Goal: Task Accomplishment & Management: Complete application form

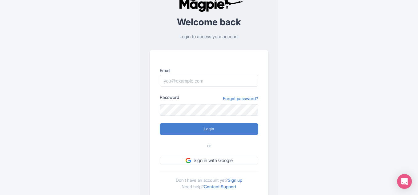
scroll to position [46, 0]
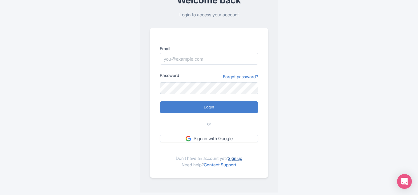
click at [232, 157] on link "Sign up" at bounding box center [235, 157] width 14 height 5
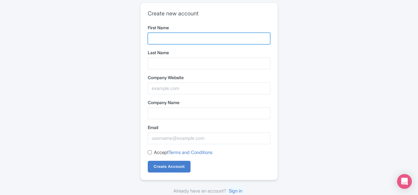
click at [169, 41] on input "First Name" at bounding box center [209, 39] width 123 height 12
type input "bijili"
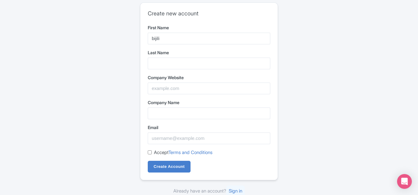
click at [167, 69] on form "First Name bijili Last Name Company Website Company Name Email Accept Terms and…" at bounding box center [209, 98] width 123 height 148
click at [171, 66] on input "Last Name" at bounding box center [209, 64] width 123 height 12
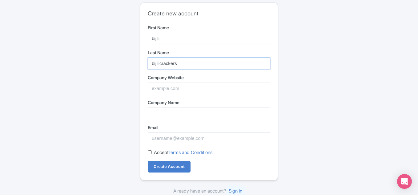
drag, startPoint x: 159, startPoint y: 65, endPoint x: 139, endPoint y: 63, distance: 19.8
click at [139, 65] on div "Create new account First Name bijili Last Name bijilicrackers Company Website C…" at bounding box center [209, 98] width 394 height 197
type input "crackers"
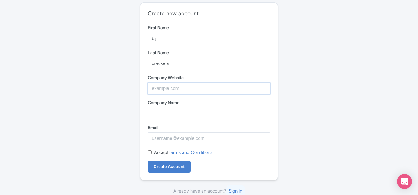
click at [170, 87] on input "Company Website" at bounding box center [209, 88] width 123 height 12
type input "b"
click at [173, 89] on input "b" at bounding box center [209, 88] width 123 height 12
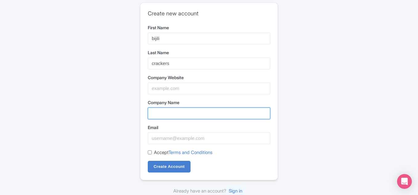
click at [184, 113] on input "Company Name" at bounding box center [209, 113] width 123 height 12
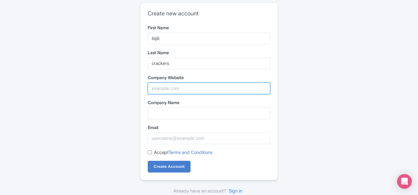
click at [175, 85] on input "Company Website" at bounding box center [209, 88] width 123 height 12
type input "https://bijilicrackers.co"
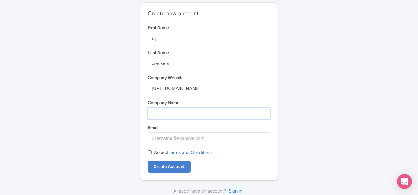
type input "https://bijilicrackers.co"
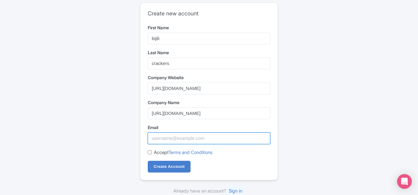
type input "crackers@bijili.in"
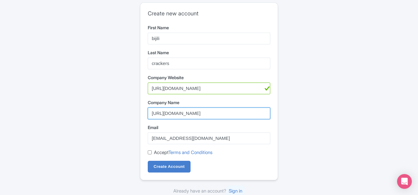
drag, startPoint x: 191, startPoint y: 111, endPoint x: 213, endPoint y: 116, distance: 22.0
click at [213, 116] on input "https://bijilicrackers.co" at bounding box center [209, 113] width 123 height 12
click at [164, 116] on input "https://bijilicrackers" at bounding box center [209, 113] width 123 height 12
drag, startPoint x: 165, startPoint y: 115, endPoint x: 152, endPoint y: 115, distance: 13.3
click at [152, 115] on input "bijilicrackers" at bounding box center [209, 113] width 123 height 12
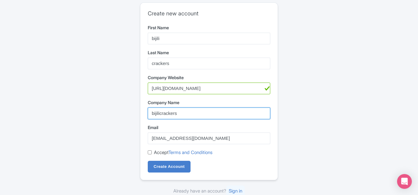
type input "bijilicrackers"
click at [150, 151] on input "Accept Terms and Conditions" at bounding box center [150, 152] width 4 height 4
checkbox input "true"
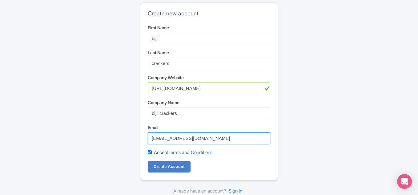
click at [172, 140] on input "crackers@bijili.in" at bounding box center [209, 138] width 123 height 12
paste input "[EMAIL_ADDRESS][DOMAIN_NAME]"
type input "[EMAIL_ADDRESS][DOMAIN_NAME]"
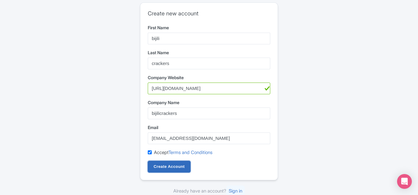
click at [163, 168] on input "Create Account" at bounding box center [169, 167] width 43 height 12
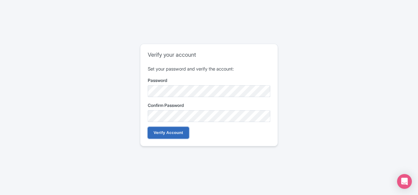
click at [176, 131] on input "Verify Account" at bounding box center [168, 133] width 41 height 12
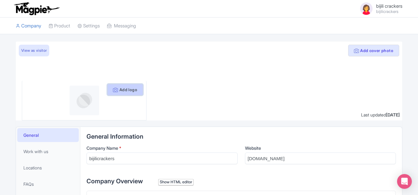
click at [127, 90] on button "Add logo" at bounding box center [125, 90] width 36 height 12
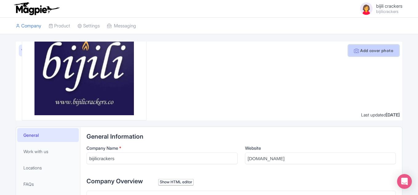
click at [390, 53] on button "Add cover photo" at bounding box center [373, 51] width 51 height 12
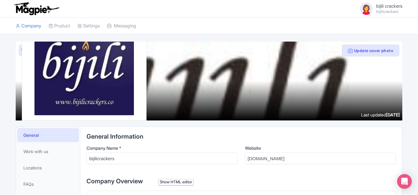
drag, startPoint x: 234, startPoint y: 88, endPoint x: 273, endPoint y: 88, distance: 38.8
click at [273, 88] on div at bounding box center [209, 81] width 387 height 79
click at [107, 103] on img at bounding box center [83, 65] width 99 height 99
click at [92, 66] on img at bounding box center [83, 65] width 99 height 99
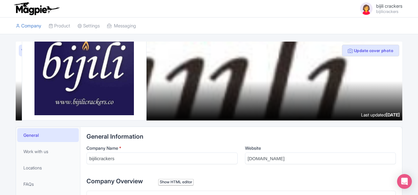
click at [87, 76] on img at bounding box center [83, 65] width 99 height 99
click at [76, 61] on img at bounding box center [83, 65] width 99 height 99
click at [22, 52] on link "View as visitor" at bounding box center [34, 51] width 30 height 12
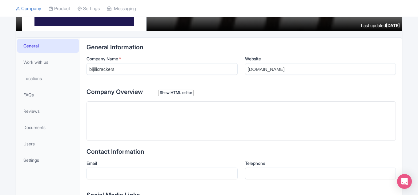
scroll to position [92, 0]
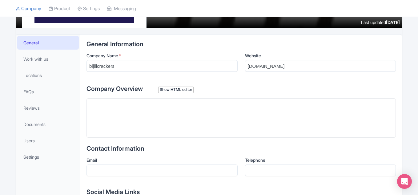
click at [139, 115] on trix-editor at bounding box center [240, 117] width 309 height 39
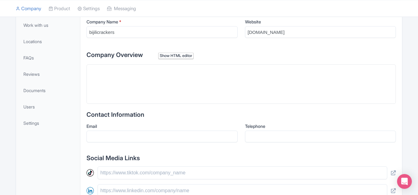
scroll to position [185, 0]
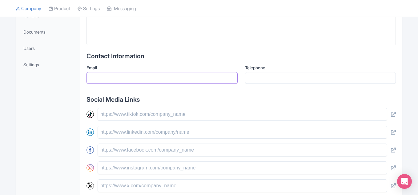
click at [113, 75] on input "Email" at bounding box center [161, 78] width 151 height 12
click at [127, 77] on input "Email" at bounding box center [161, 78] width 151 height 12
paste input "crackers@bijili.in"
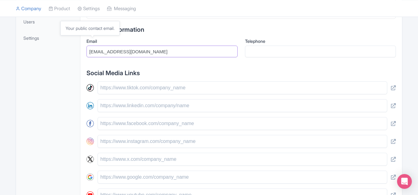
scroll to position [246, 0]
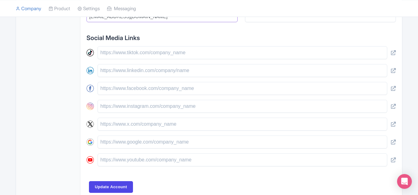
type input "crackers@bijili.in"
click at [129, 52] on input "text" at bounding box center [243, 52] width 290 height 13
click at [156, 70] on input "text" at bounding box center [243, 70] width 290 height 13
click at [149, 73] on input "text" at bounding box center [243, 70] width 290 height 13
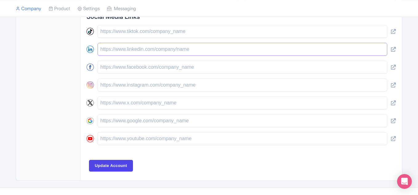
scroll to position [277, 0]
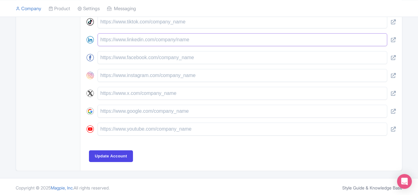
click at [143, 44] on input "text" at bounding box center [243, 39] width 290 height 13
paste input "https://www.linkedin.com/company/bijili-co"
type input "https://www.linkedin.com/company/bijili-co"
click at [161, 60] on input "text" at bounding box center [243, 57] width 290 height 13
paste input "https://www.facebook.com/bijilicrackers.co"
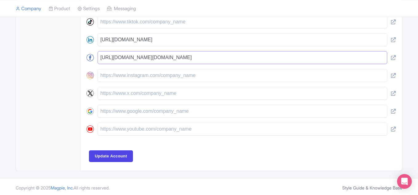
type input "https://www.facebook.com/bijilicrackers.co"
click at [142, 78] on input "text" at bounding box center [243, 75] width 290 height 13
paste input "https://www.instagram.com/bijilicrackers/"
type input "https://www.instagram.com/bijilicrackers/"
click at [156, 95] on input "text" at bounding box center [243, 93] width 290 height 13
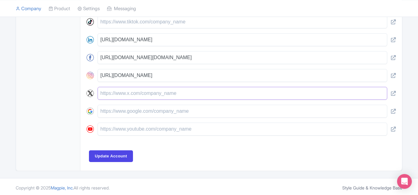
paste input "https://twitter.com/bijilicrackers"
type input "https://twitter.com/bijilicrackers"
click at [132, 107] on input "text" at bounding box center [243, 111] width 290 height 13
paste input "https://bijilicrackers.co"
type input "https://bijilicrackers.co"
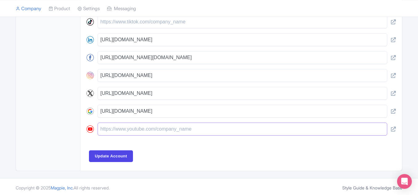
click at [162, 131] on input "text" at bounding box center [243, 129] width 290 height 13
paste input "https://www.youtube.com/channel/UCI2_L7l-xu63C6ms83ws6zA"
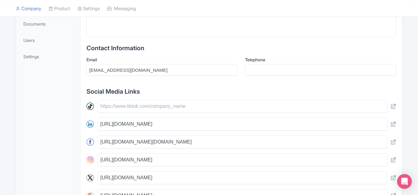
scroll to position [185, 0]
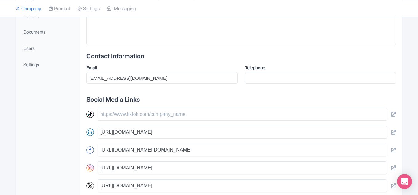
type input "https://www.youtube.com/channel/UCI2_L7l-xu63C6ms83ws6zA"
click at [252, 78] on input "Telephone" at bounding box center [320, 78] width 151 height 12
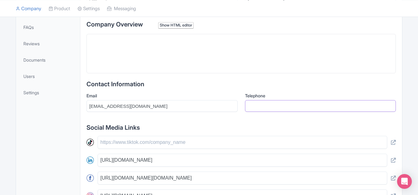
scroll to position [123, 0]
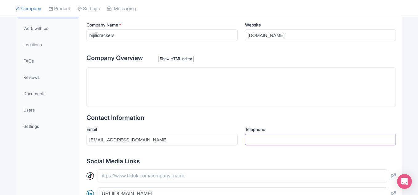
paste input "7200555515"
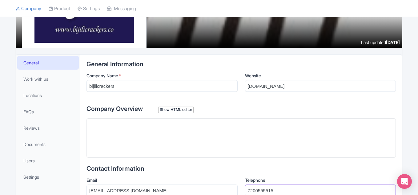
scroll to position [64, 0]
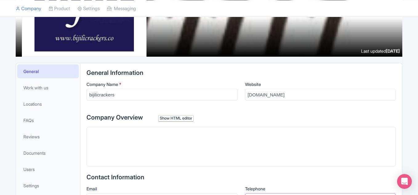
type input "7200555515"
click at [141, 144] on trix-editor at bounding box center [240, 146] width 309 height 39
click at [149, 157] on trix-editor at bounding box center [240, 146] width 309 height 39
paste trix-editor "<div>Bijilicrackers.co makes purchasing crackers online simple and affordable. …"
type trix-editor "<div>Bijilicrackers.co makes purchasing crackers online simple and affordable. …"
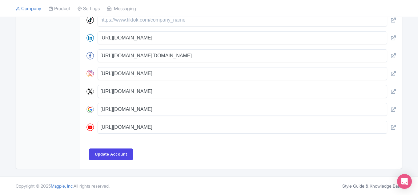
scroll to position [279, 0]
click at [113, 153] on input "Update Account" at bounding box center [111, 154] width 44 height 12
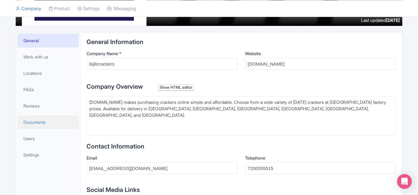
scroll to position [0, 0]
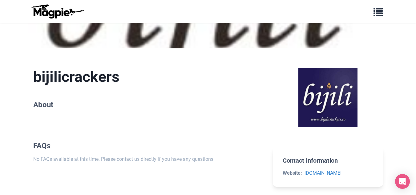
scroll to position [94, 0]
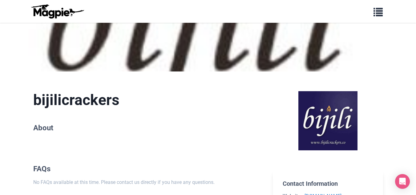
click at [319, 102] on img at bounding box center [327, 120] width 59 height 59
drag, startPoint x: 319, startPoint y: 102, endPoint x: 331, endPoint y: 90, distance: 17.6
click at [319, 102] on img at bounding box center [327, 120] width 59 height 59
click at [376, 13] on span "button" at bounding box center [377, 10] width 9 height 9
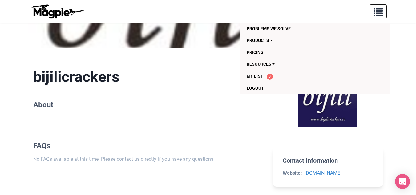
scroll to position [156, 0]
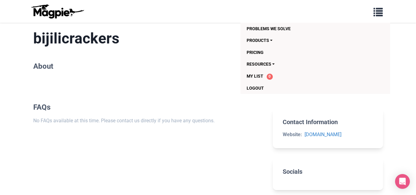
click at [170, 42] on h1 "bijilicrackers" at bounding box center [148, 39] width 230 height 18
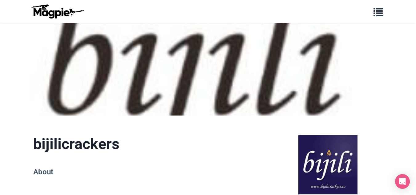
scroll to position [0, 0]
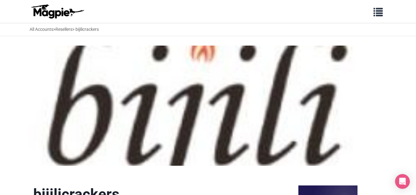
click at [303, 92] on img at bounding box center [208, 106] width 360 height 120
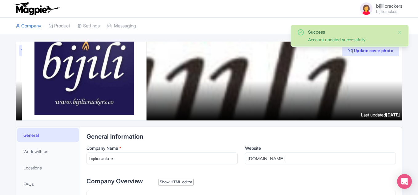
click at [87, 72] on img at bounding box center [83, 65] width 99 height 99
click at [108, 95] on img at bounding box center [83, 65] width 99 height 99
click at [85, 97] on img at bounding box center [83, 65] width 99 height 99
click at [380, 6] on span "bijili crackers" at bounding box center [389, 6] width 26 height 6
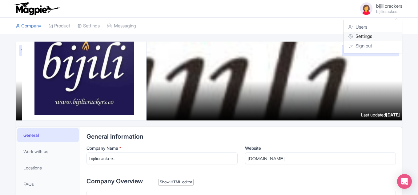
click at [369, 34] on link "Settings" at bounding box center [373, 37] width 58 height 10
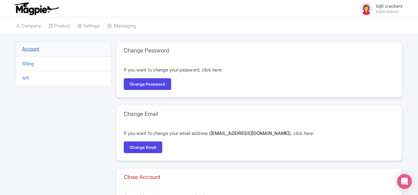
click at [32, 48] on link "Account" at bounding box center [30, 49] width 17 height 6
click at [95, 23] on link "Settings" at bounding box center [89, 26] width 22 height 17
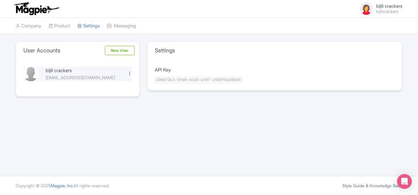
click at [129, 71] on div at bounding box center [129, 73] width 5 height 5
click at [104, 84] on link "Edit" at bounding box center [102, 84] width 58 height 10
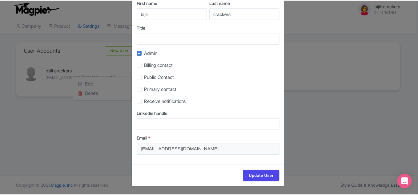
scroll to position [33, 0]
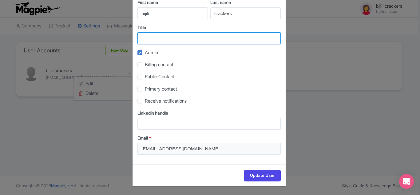
drag, startPoint x: 175, startPoint y: 37, endPoint x: 180, endPoint y: 36, distance: 5.7
click at [175, 37] on input "Title" at bounding box center [209, 38] width 143 height 12
click at [170, 39] on input "Title" at bounding box center [209, 38] width 143 height 12
paste input "Crackers Online Purchase"
type input "Crackers Online Purchase"
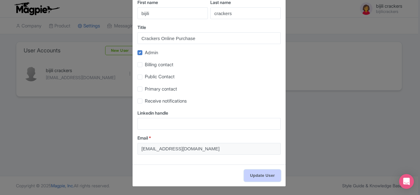
click at [259, 171] on input "Update User" at bounding box center [262, 176] width 37 height 12
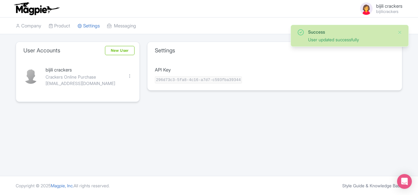
click at [380, 9] on span "bijili crackers" at bounding box center [389, 6] width 26 height 6
click at [356, 97] on div "Settings API Key 296d73c3-5fa8-4c16-a7d7-c593fba39344" at bounding box center [274, 76] width 263 height 68
click at [400, 31] on button "Close" at bounding box center [399, 32] width 5 height 7
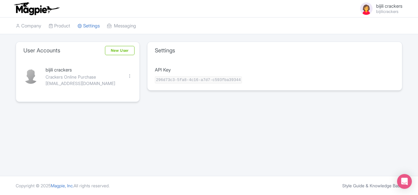
click at [385, 3] on span "bijili crackers" at bounding box center [389, 6] width 26 height 6
click at [367, 27] on link "Users" at bounding box center [373, 27] width 58 height 10
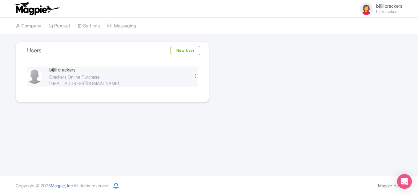
click at [195, 75] on div at bounding box center [195, 76] width 5 height 5
click at [391, 4] on span "bijili crackers" at bounding box center [389, 6] width 26 height 6
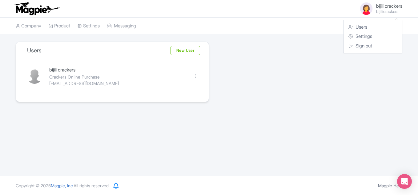
click at [385, 12] on small "bijilicrackers" at bounding box center [389, 12] width 26 height 4
click at [369, 36] on link "Settings" at bounding box center [373, 37] width 58 height 10
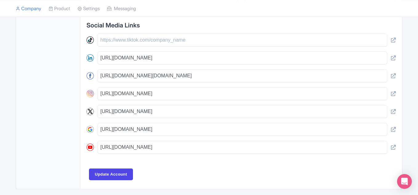
scroll to position [279, 0]
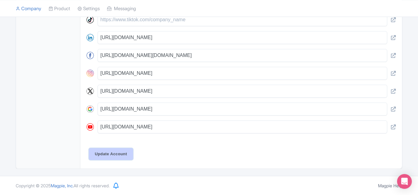
click at [120, 156] on input "Update Account" at bounding box center [111, 154] width 44 height 12
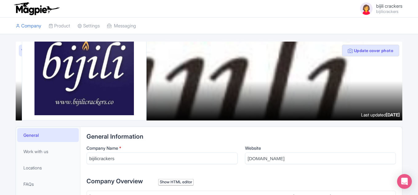
click at [393, 7] on span "bijili crackers" at bounding box center [389, 6] width 26 height 6
click at [368, 25] on link "Users" at bounding box center [373, 27] width 58 height 10
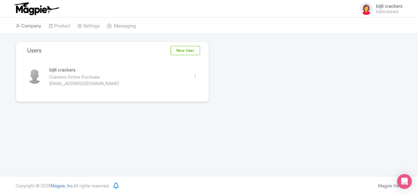
click at [37, 26] on link "Company" at bounding box center [29, 26] width 26 height 17
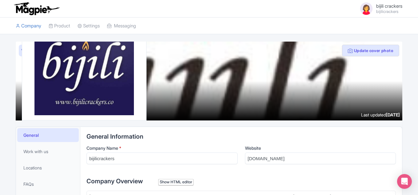
click at [391, 15] on link "bijili crackers bijilicrackers" at bounding box center [378, 8] width 47 height 15
click at [365, 28] on link "Users" at bounding box center [373, 27] width 58 height 10
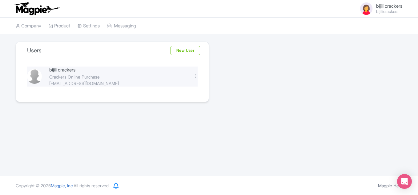
click at [85, 75] on div "Crackers Online Purchase" at bounding box center [117, 77] width 136 height 6
